Goal: Task Accomplishment & Management: Manage account settings

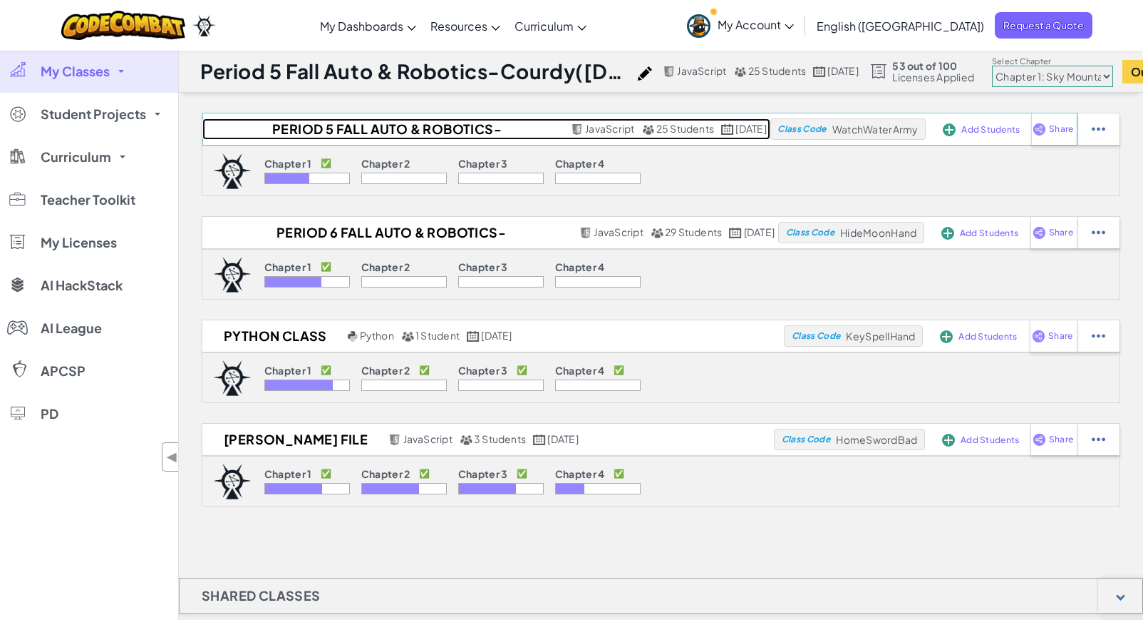
click at [375, 129] on h2 "Period 5 Fall Auto & Robotics-Courdy([DATE] - [DATE])" at bounding box center [384, 128] width 365 height 21
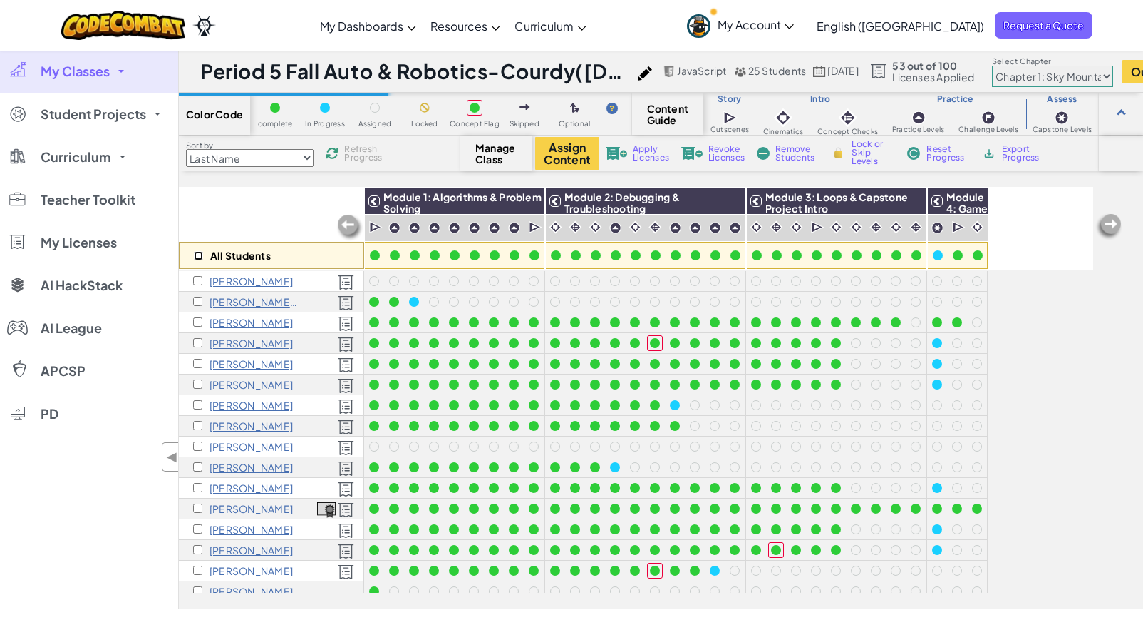
click at [195, 255] on input "checkbox" at bounding box center [198, 255] width 9 height 9
checkbox input "true"
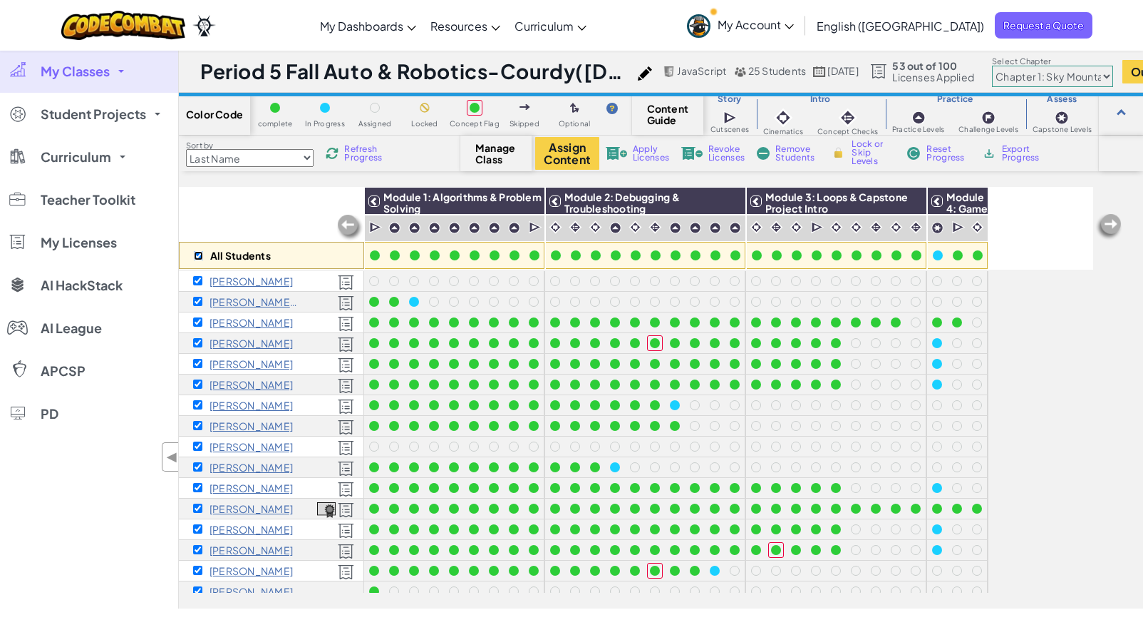
checkbox input "true"
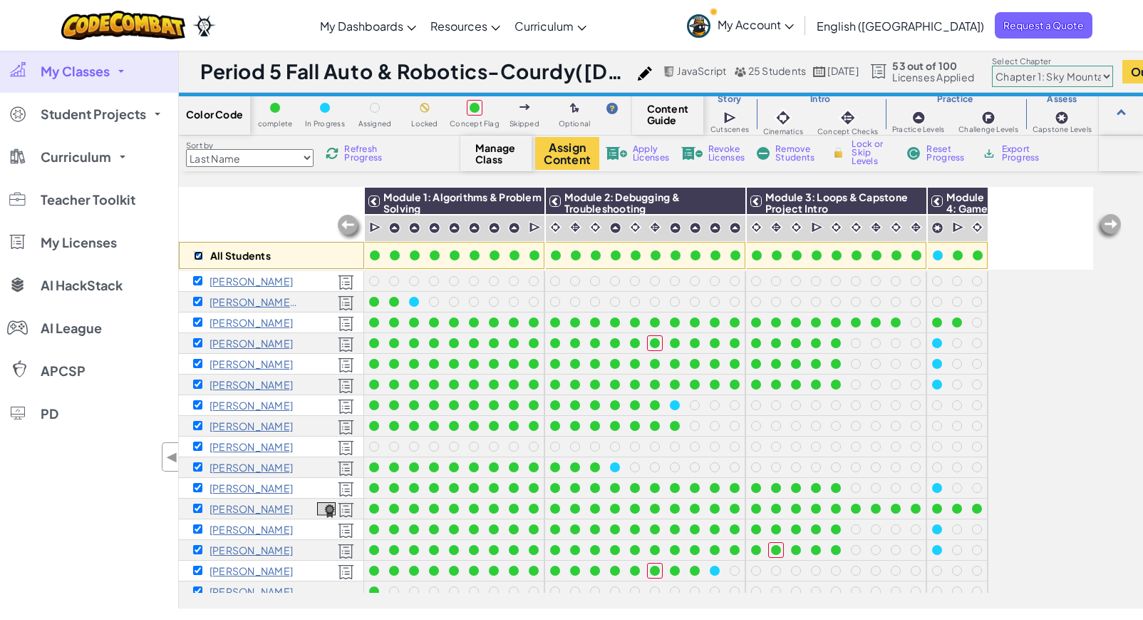
checkbox input "true"
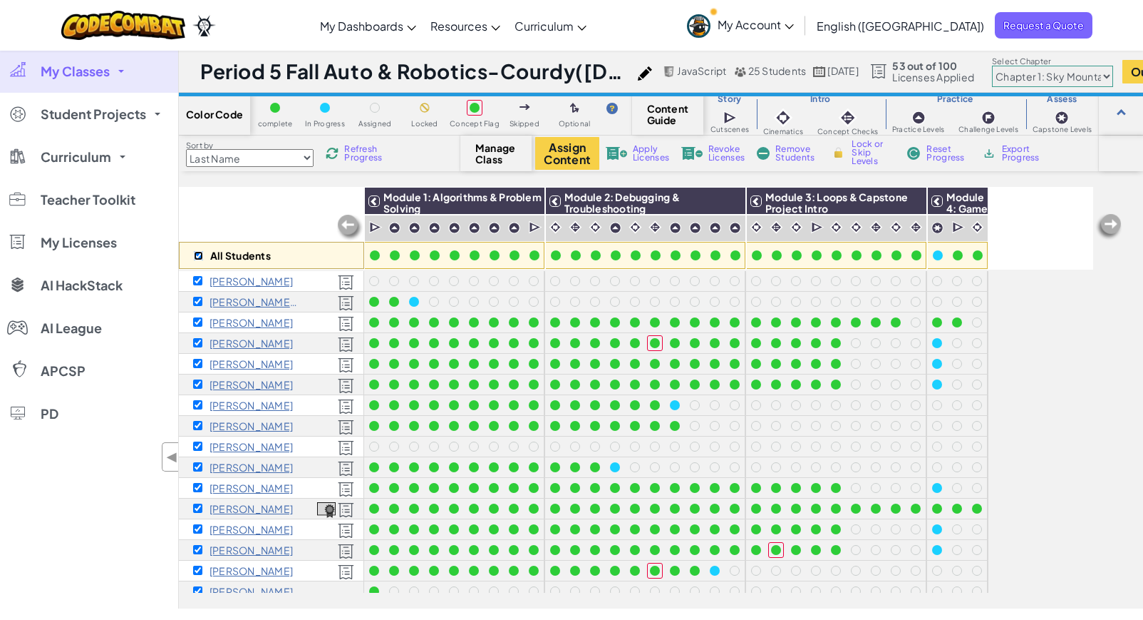
checkbox input "true"
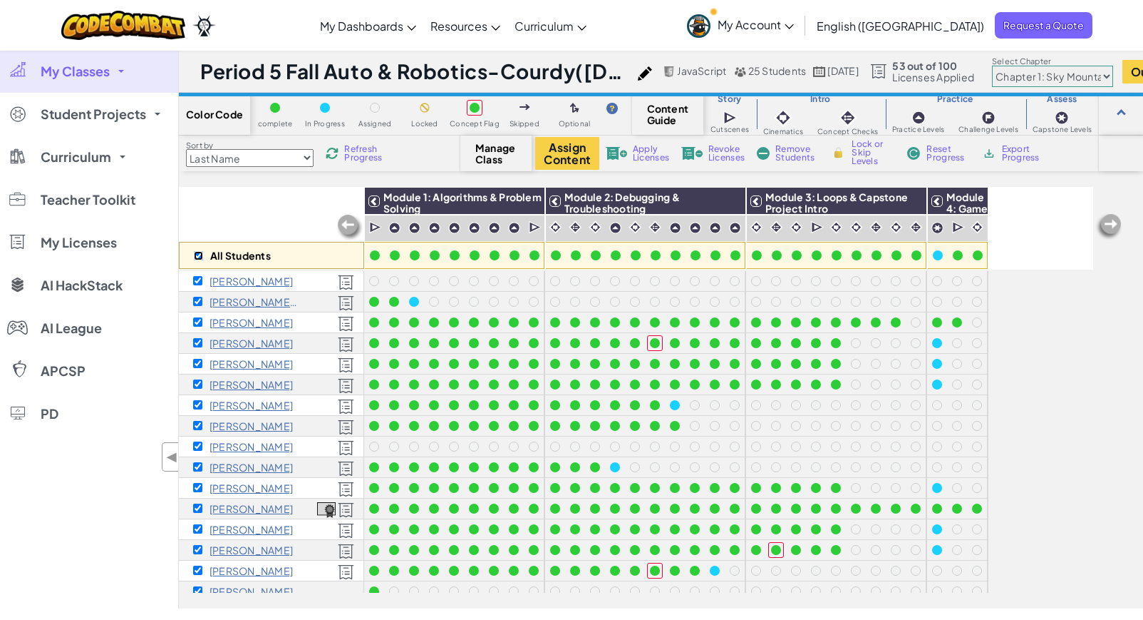
checkbox input "true"
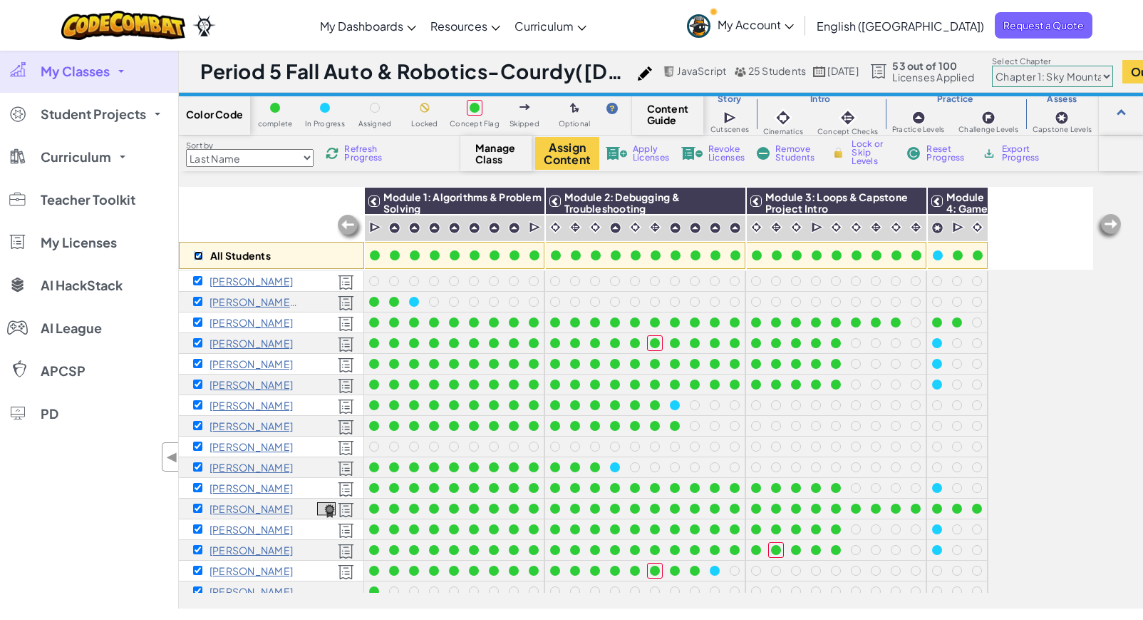
checkbox input "true"
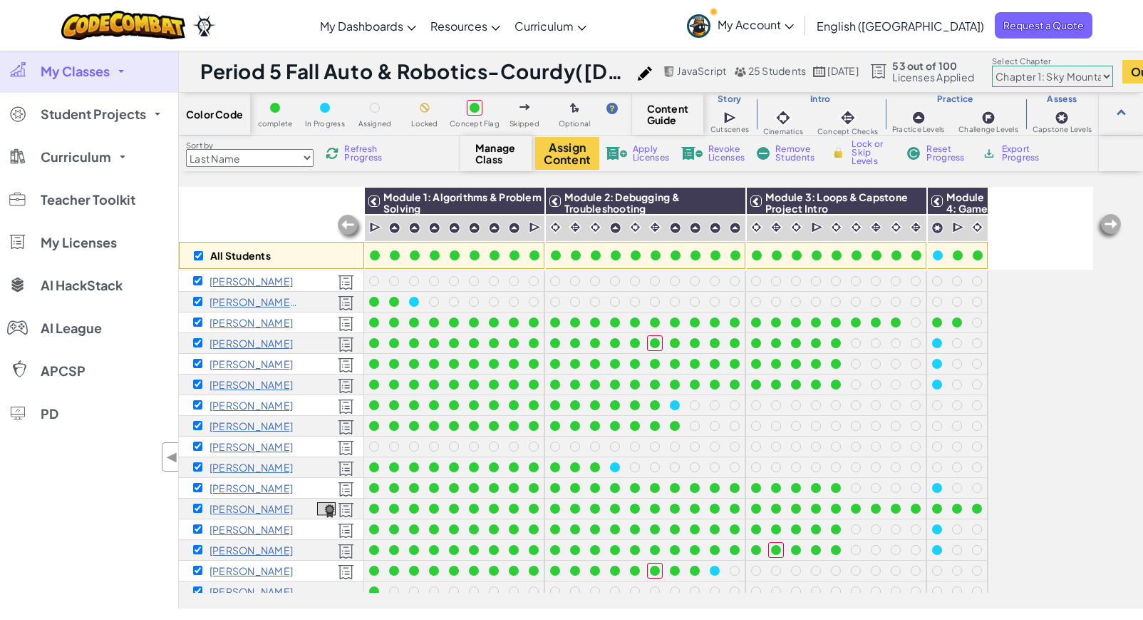
click at [651, 147] on span "Apply Licenses" at bounding box center [651, 153] width 36 height 17
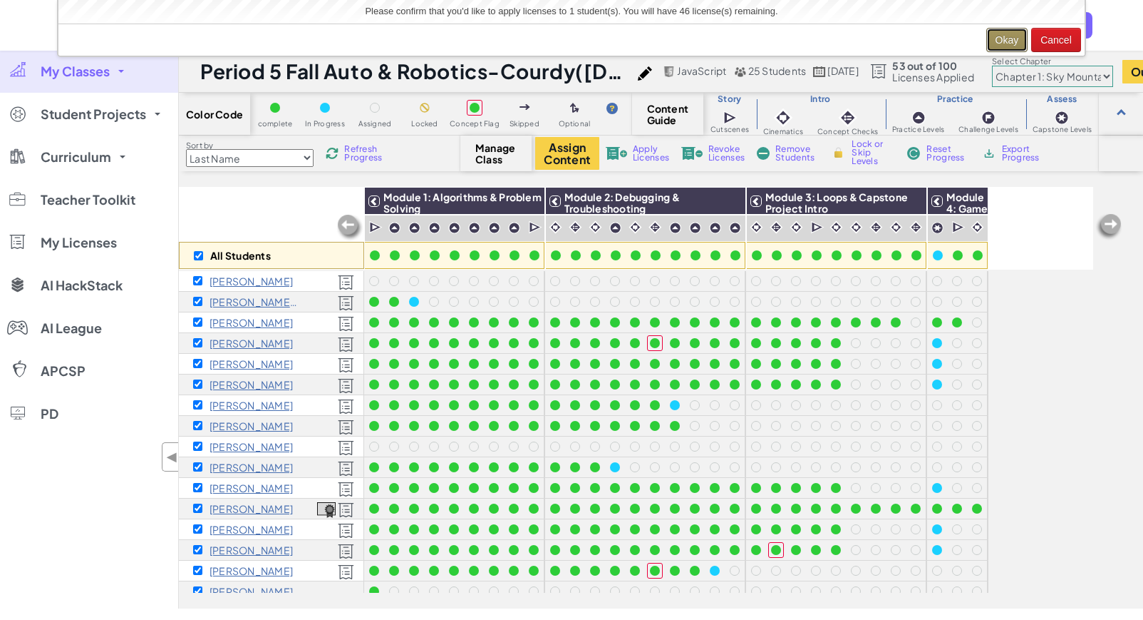
click at [994, 31] on button "Okay" at bounding box center [1008, 40] width 42 height 24
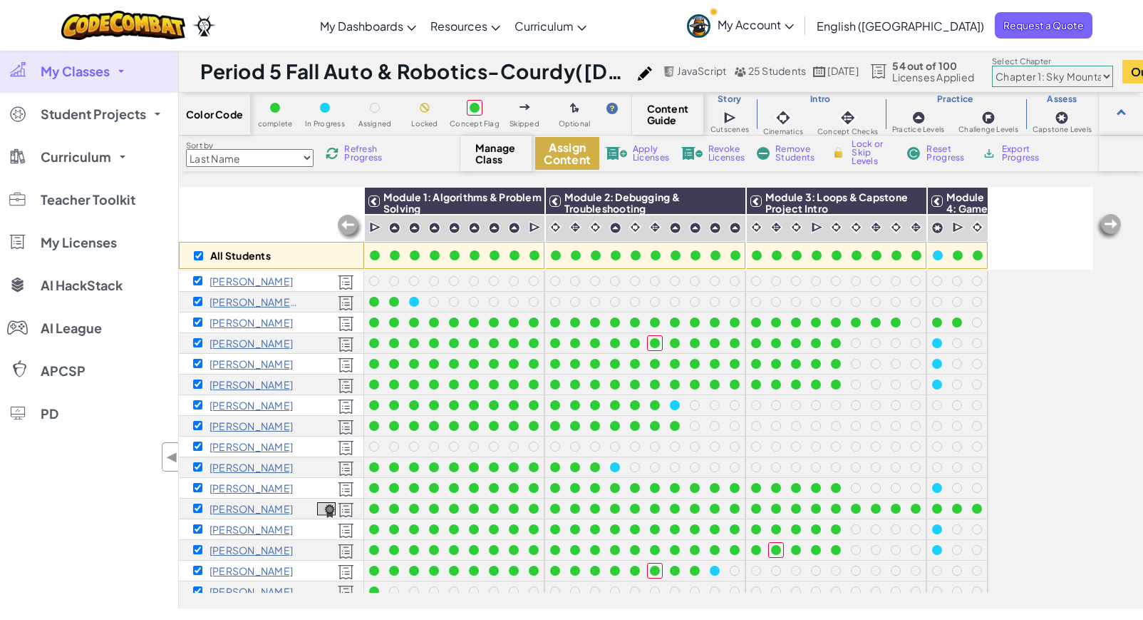
click at [565, 150] on button "Assign Content" at bounding box center [567, 153] width 64 height 33
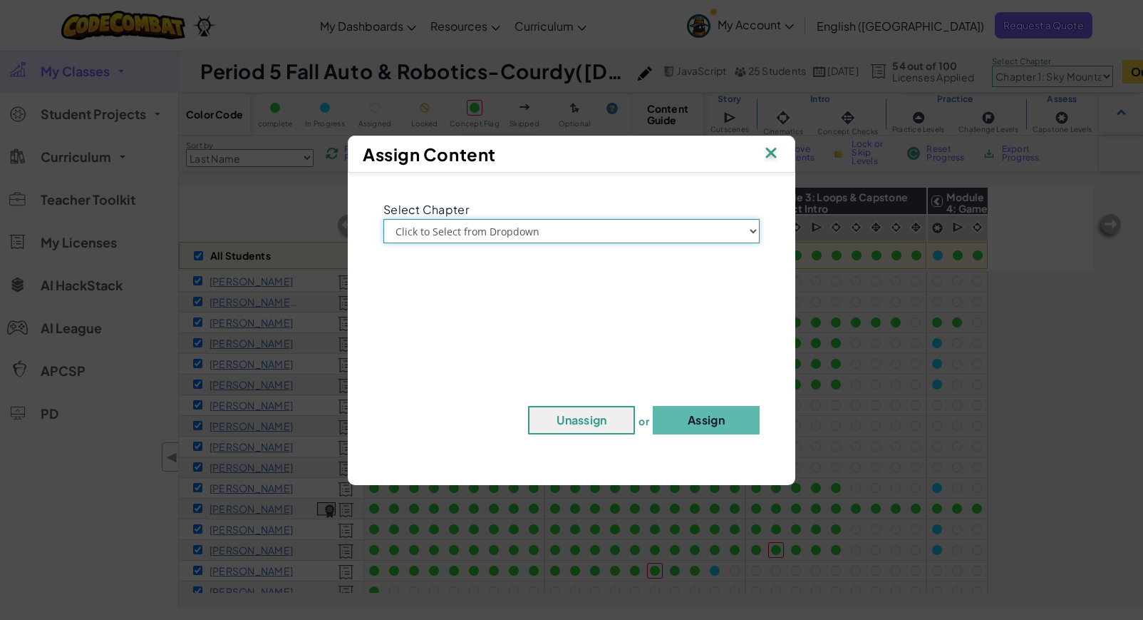
click at [577, 227] on select "Click to Select from Dropdown Chapter 1: [GEOGRAPHIC_DATA] Chapter 2: The Moon …" at bounding box center [572, 231] width 376 height 24
select select "Chapter 1: Sky Mountain"
click at [719, 421] on button "Assign" at bounding box center [706, 420] width 107 height 29
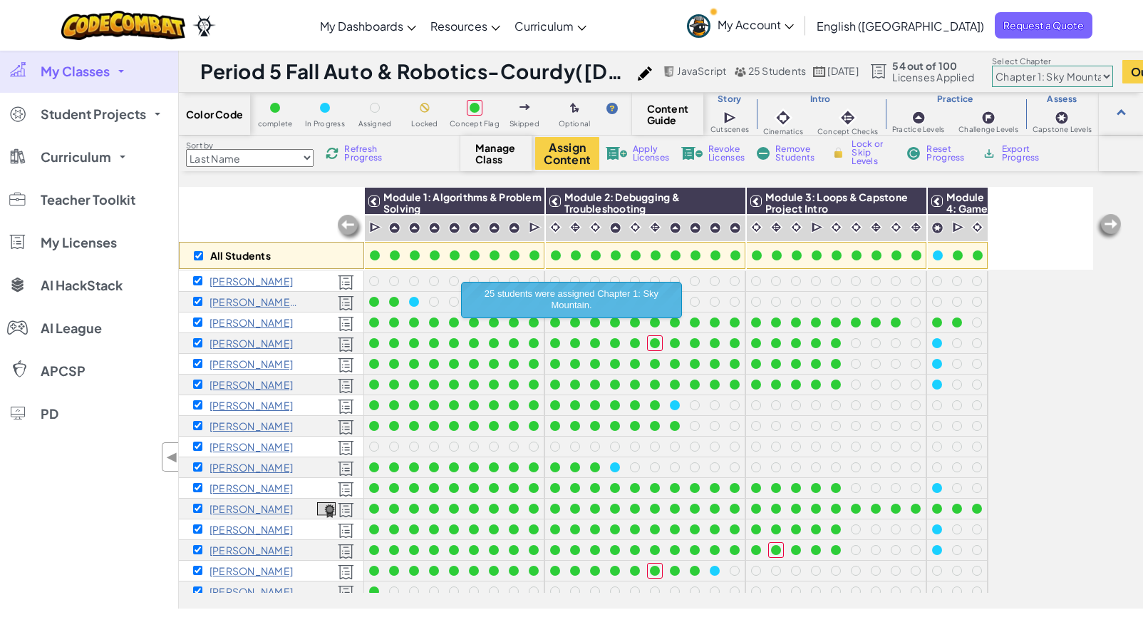
click at [93, 78] on span "My Classes" at bounding box center [75, 71] width 69 height 13
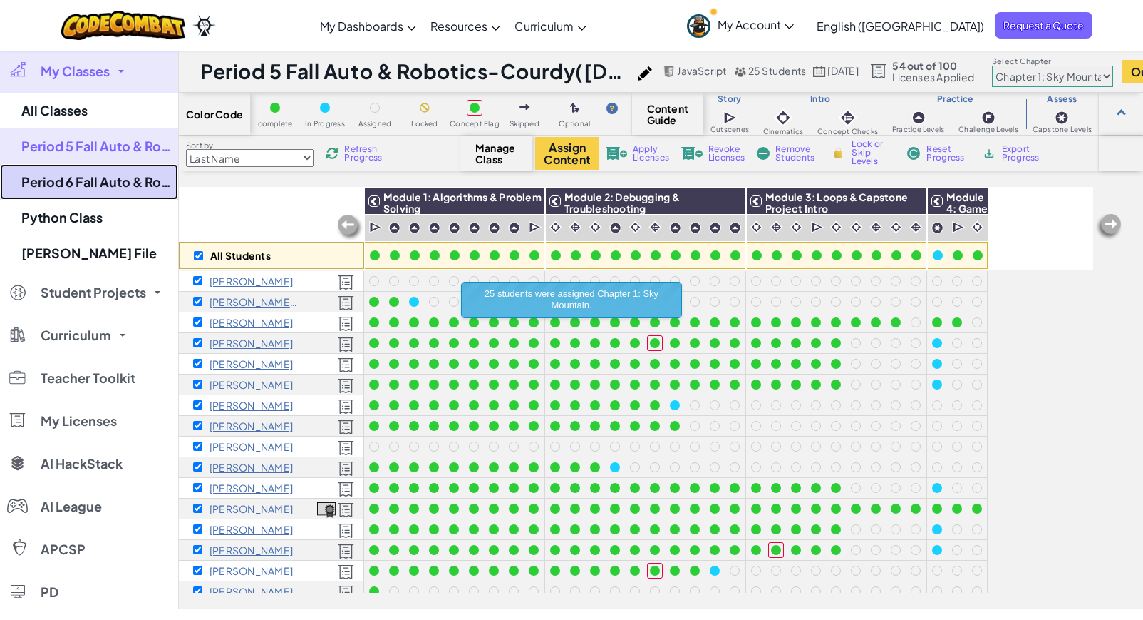
click at [86, 183] on link "Period 6 Fall Auto & Robotics-Courdy([DATE] - [DATE])" at bounding box center [89, 182] width 178 height 36
checkbox input "false"
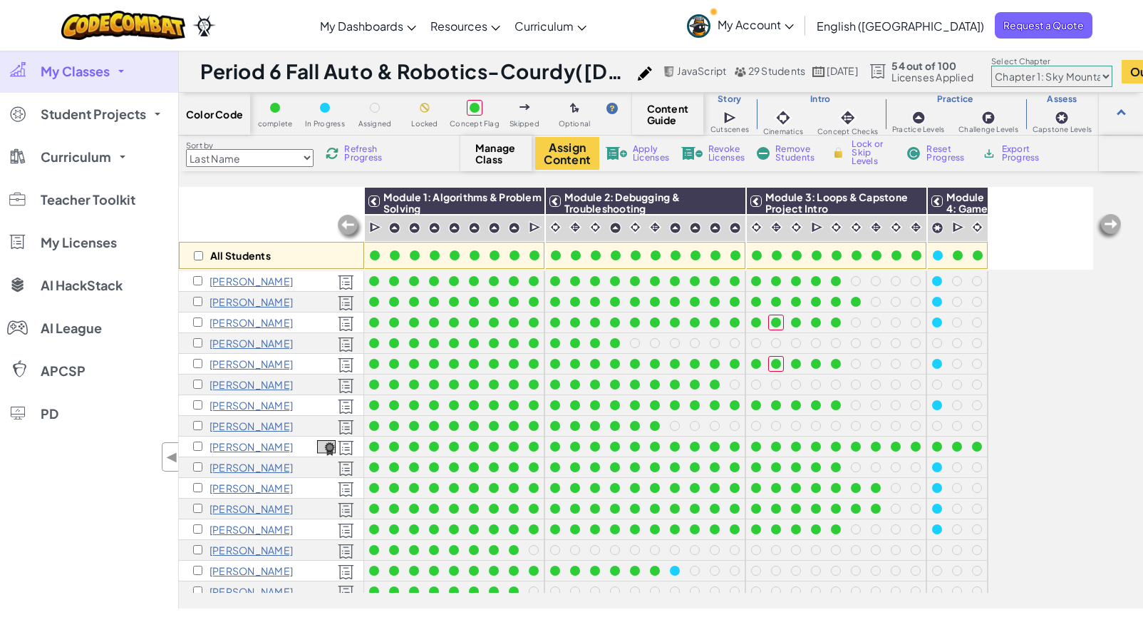
click at [192, 255] on div "All Students" at bounding box center [271, 255] width 185 height 27
click at [197, 255] on input "checkbox" at bounding box center [198, 255] width 9 height 9
checkbox input "true"
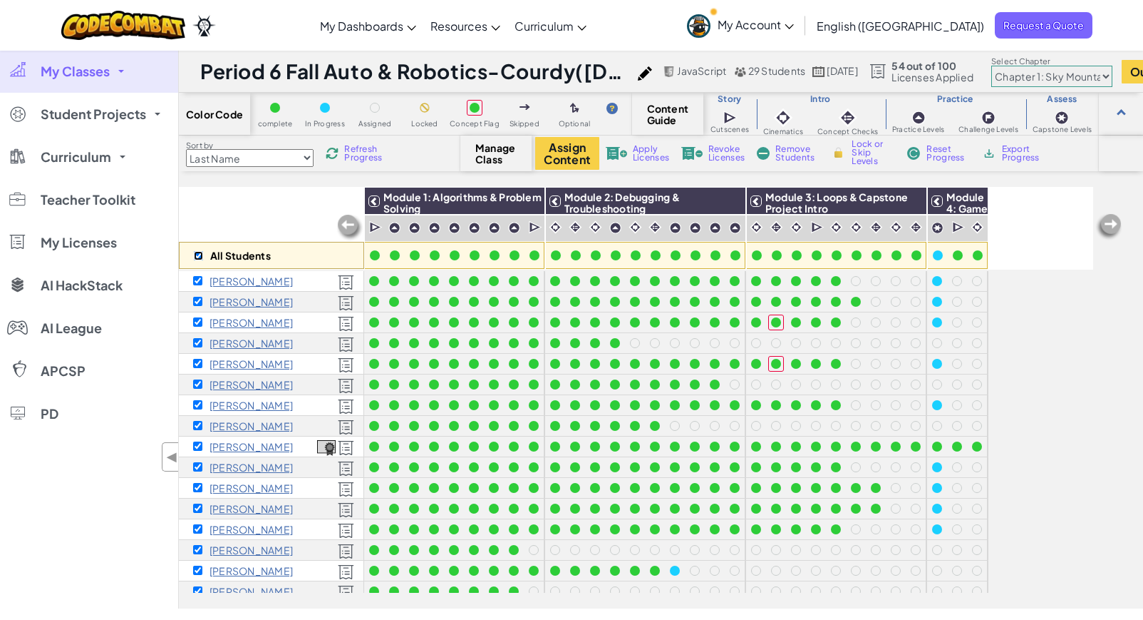
checkbox input "true"
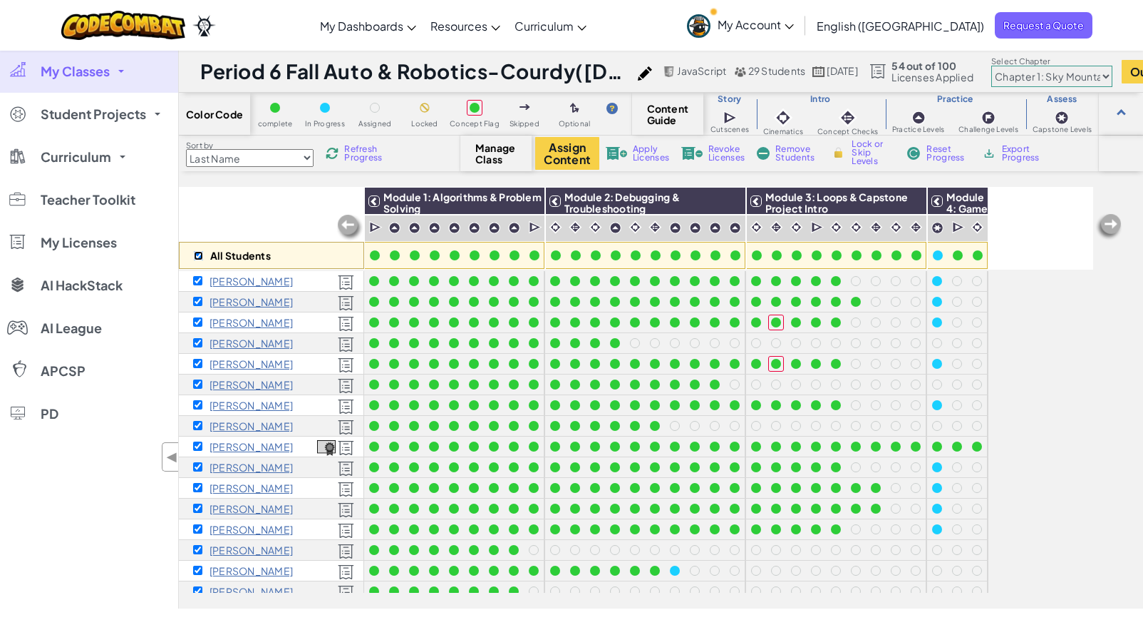
checkbox input "true"
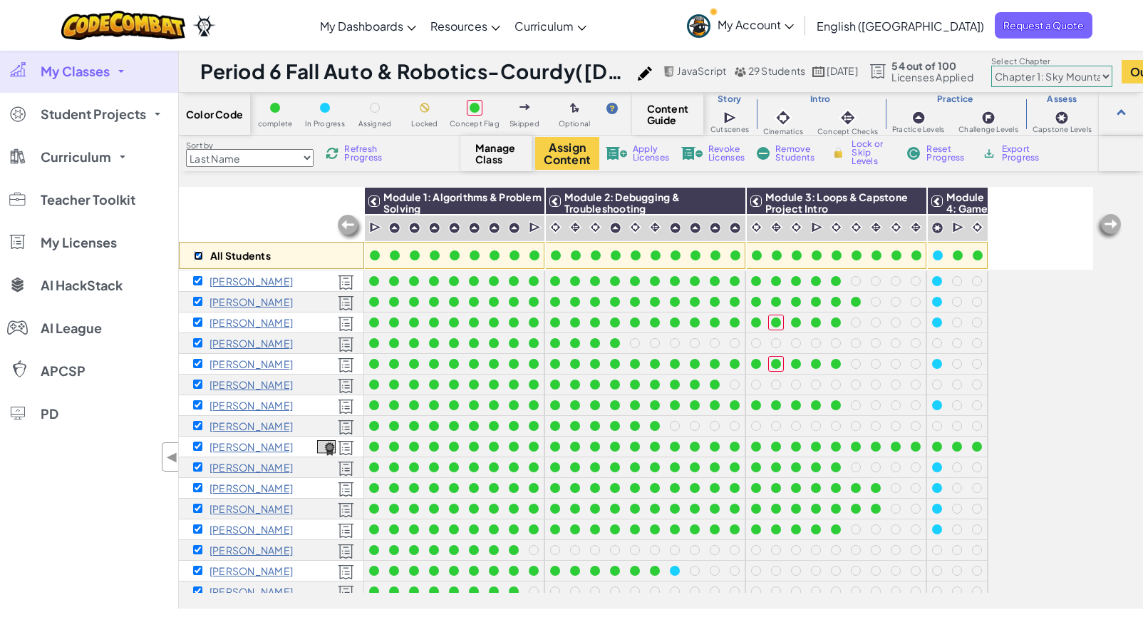
checkbox input "true"
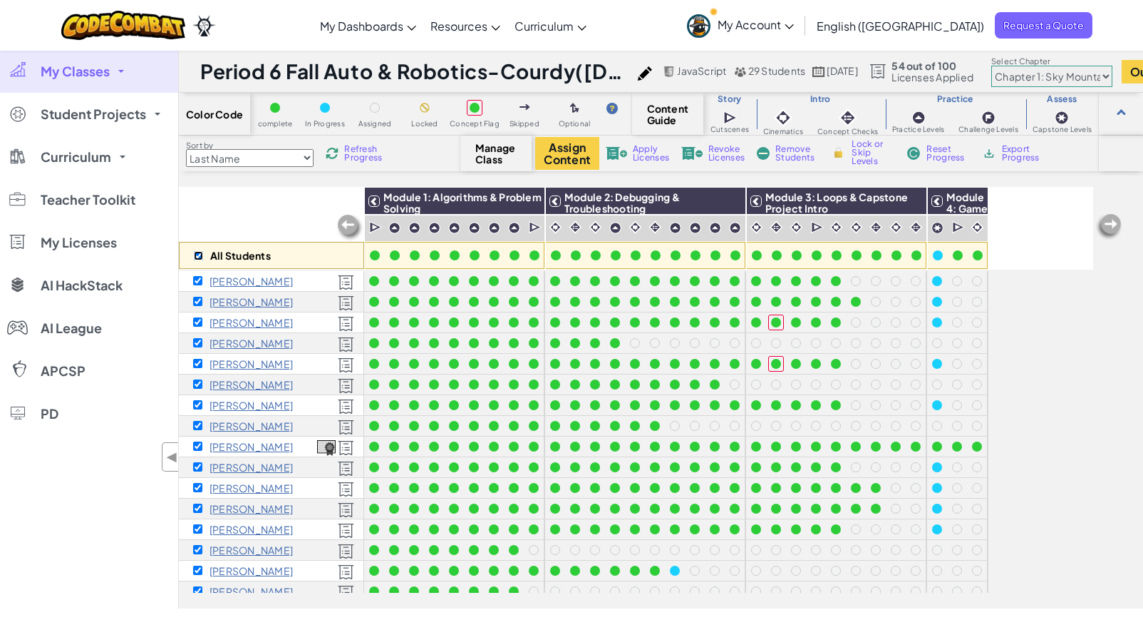
checkbox input "true"
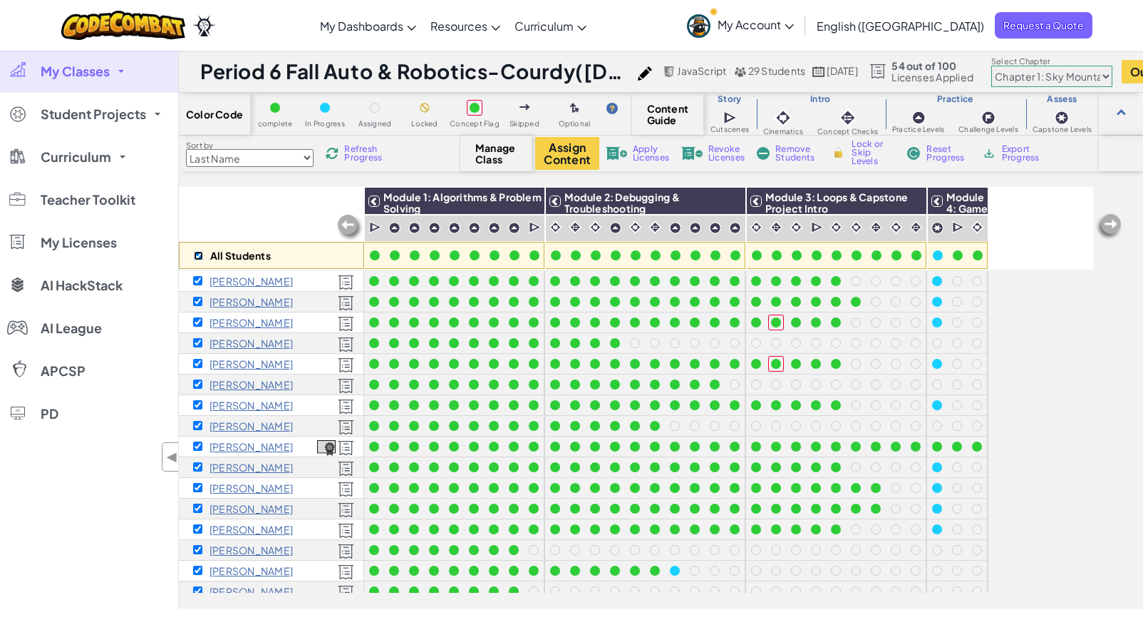
checkbox input "true"
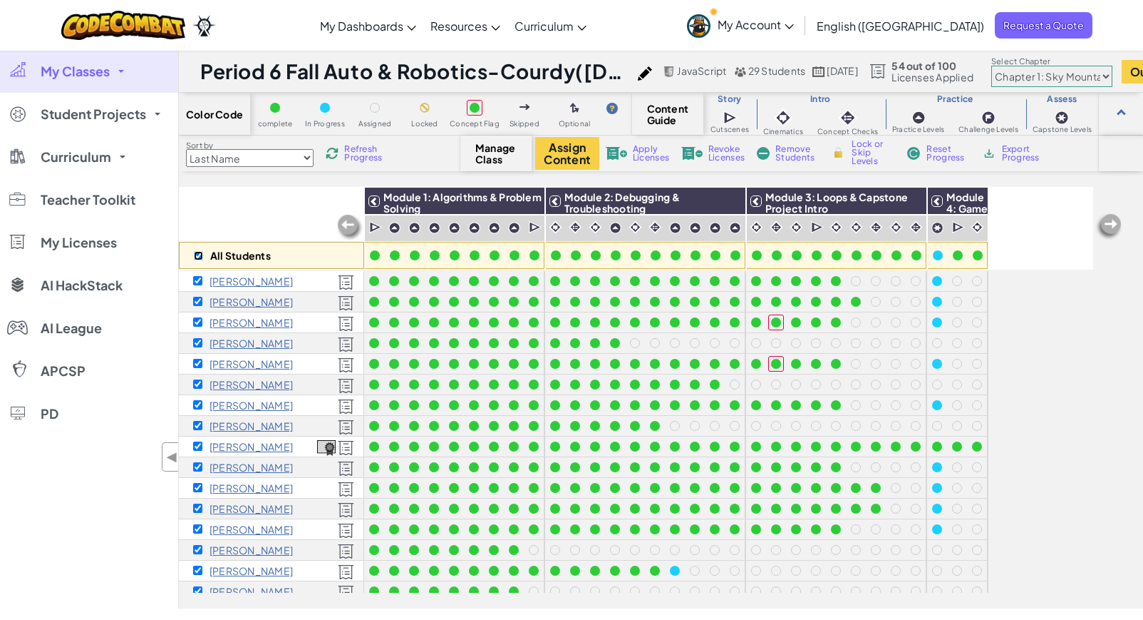
checkbox input "true"
click at [639, 148] on span "Apply Licenses" at bounding box center [651, 153] width 36 height 17
click at [657, 157] on span "Apply Licenses" at bounding box center [651, 153] width 36 height 17
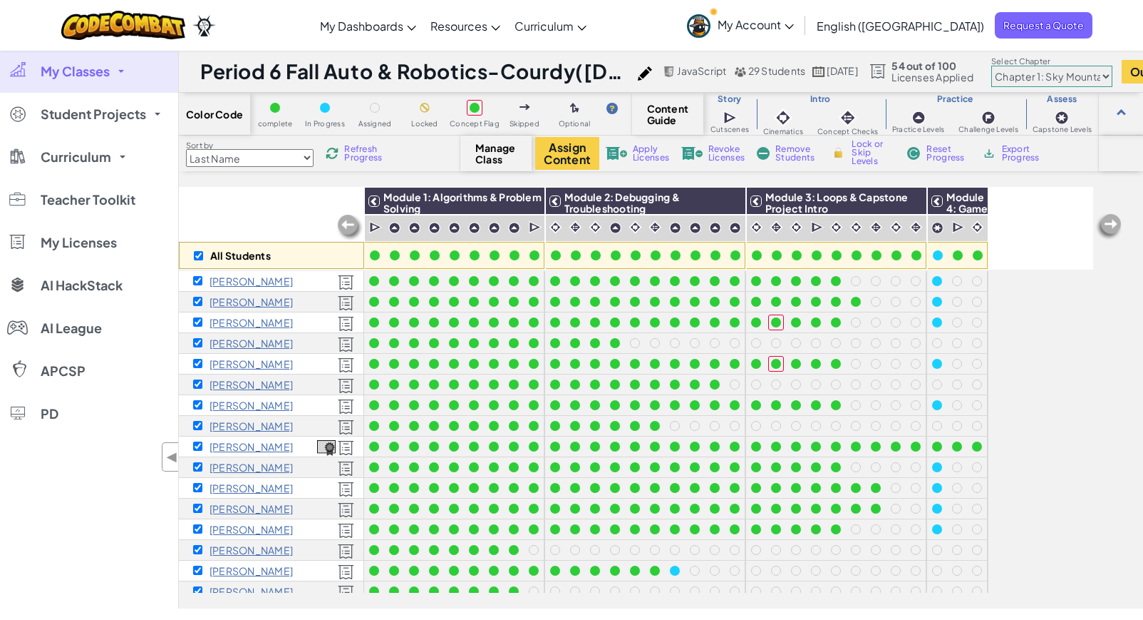
click at [646, 151] on span "Apply Licenses" at bounding box center [651, 153] width 36 height 17
click at [570, 163] on button "Assign Content" at bounding box center [567, 153] width 64 height 33
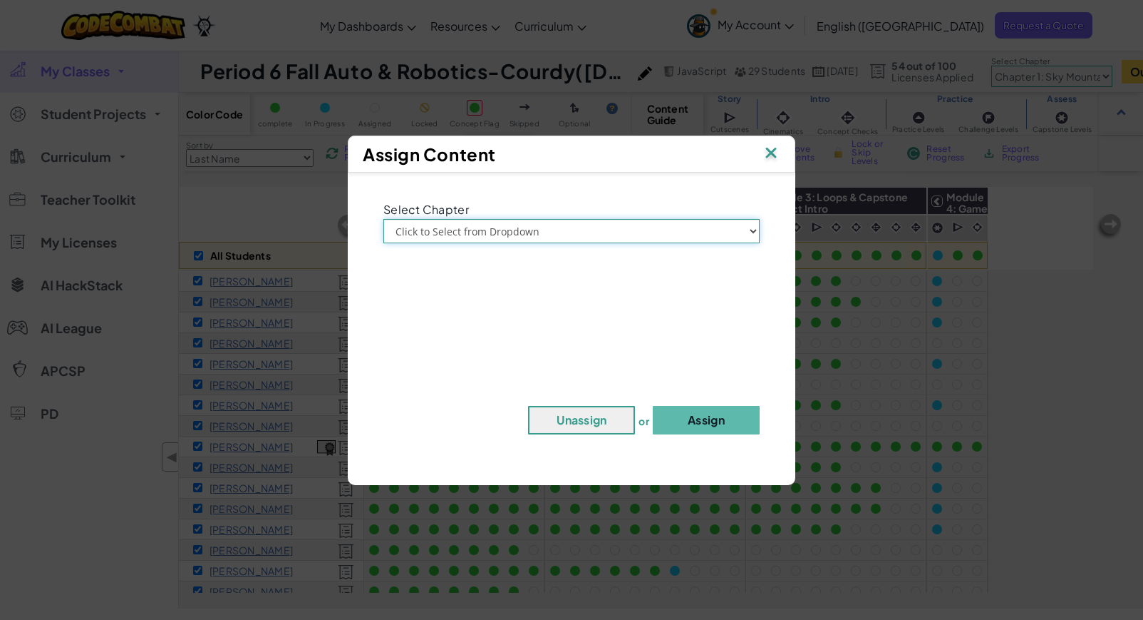
click at [541, 232] on select "Click to Select from Dropdown Chapter 1: [GEOGRAPHIC_DATA] Chapter 2: The Moon …" at bounding box center [572, 231] width 376 height 24
select select "Chapter 1: Sky Mountain"
click at [704, 415] on button "Assign" at bounding box center [706, 420] width 107 height 29
